Goal: Navigation & Orientation: Find specific page/section

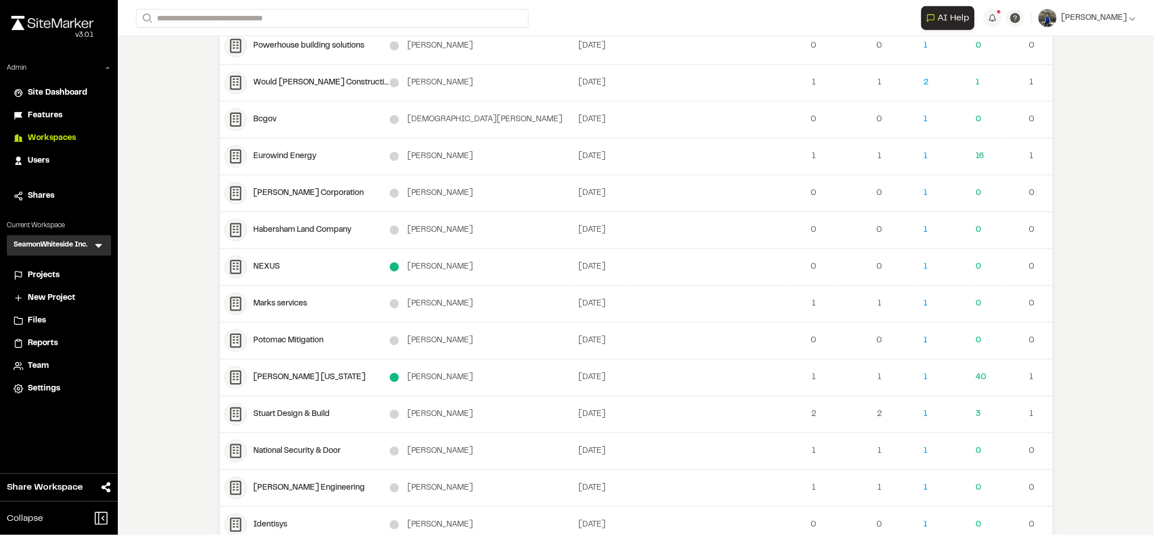
scroll to position [857, 0]
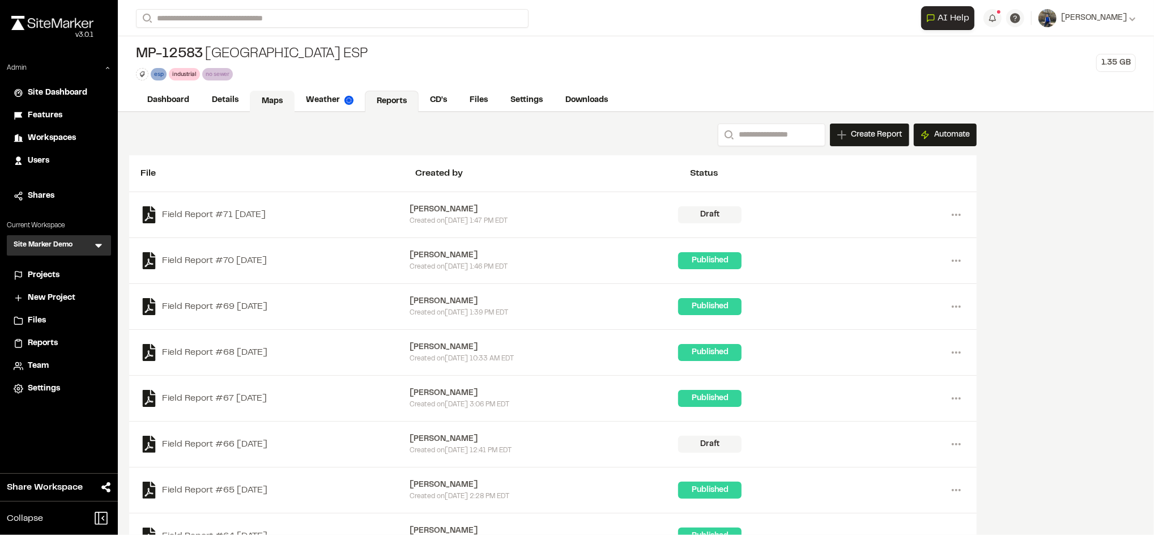
click at [290, 103] on link "Maps" at bounding box center [272, 102] width 45 height 22
